Goal: Task Accomplishment & Management: Manage account settings

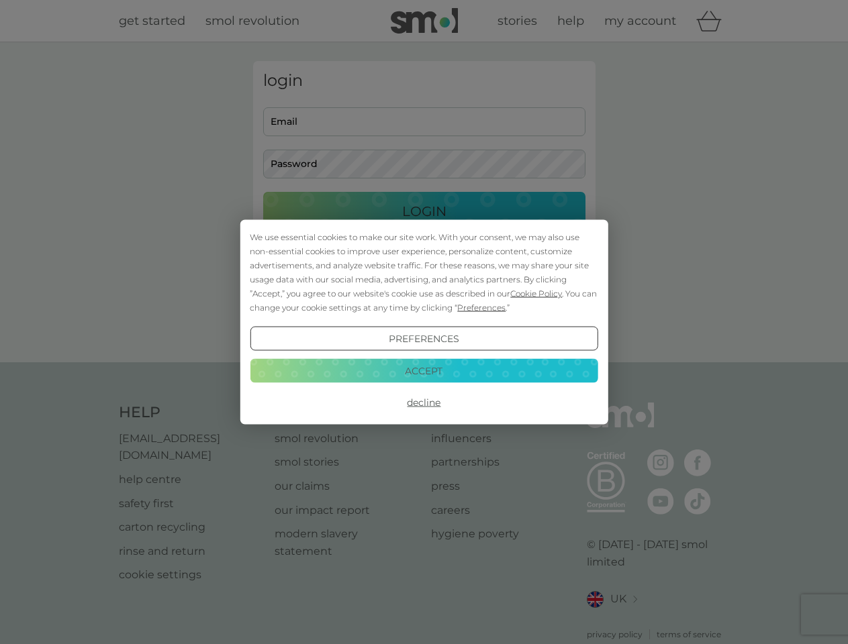
click at [536, 293] on span "Cookie Policy" at bounding box center [536, 294] width 52 height 10
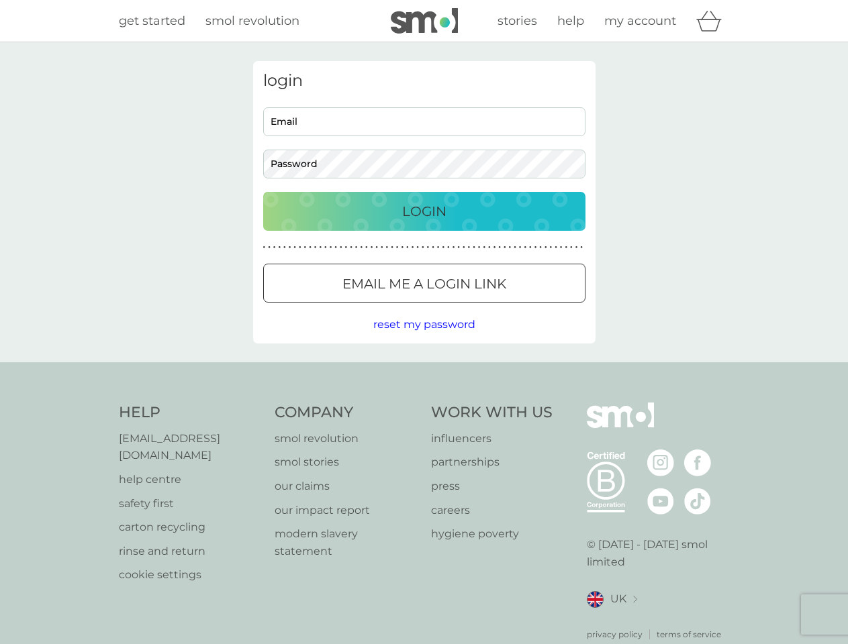
click at [480, 307] on div "login Email Password Login ● ● ● ● ● ● ● ● ● ● ● ● ● ● ● ● ● ● ● ● ● ● ● ● ● ● …" at bounding box center [424, 202] width 342 height 283
click at [424, 339] on div "login Email Password Login ● ● ● ● ● ● ● ● ● ● ● ● ● ● ● ● ● ● ● ● ● ● ● ● ● ● …" at bounding box center [424, 202] width 342 height 283
click at [424, 403] on div "Help [EMAIL_ADDRESS][DOMAIN_NAME] help centre safety first carton recycling rin…" at bounding box center [424, 522] width 611 height 238
click at [424, 371] on div "Help [EMAIL_ADDRESS][DOMAIN_NAME] help centre safety first carton recycling rin…" at bounding box center [424, 522] width 848 height 319
